Goal: Navigation & Orientation: Find specific page/section

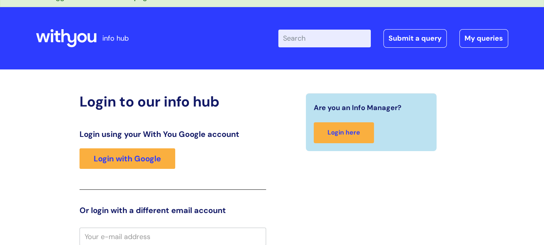
scroll to position [13, 0]
click at [344, 135] on link "Login here" at bounding box center [344, 132] width 60 height 21
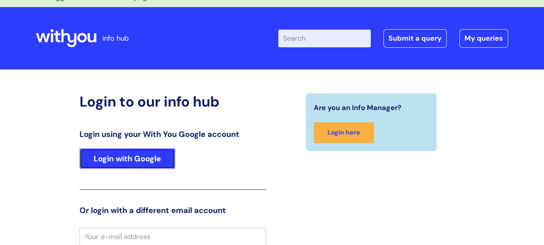
click at [127, 155] on link "Login with Google" at bounding box center [128, 158] width 96 height 20
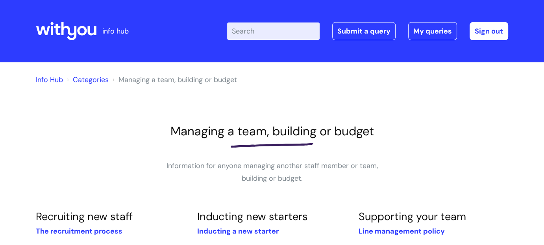
click at [257, 34] on input "Enter your search term here..." at bounding box center [273, 30] width 93 height 17
